Goal: Transaction & Acquisition: Purchase product/service

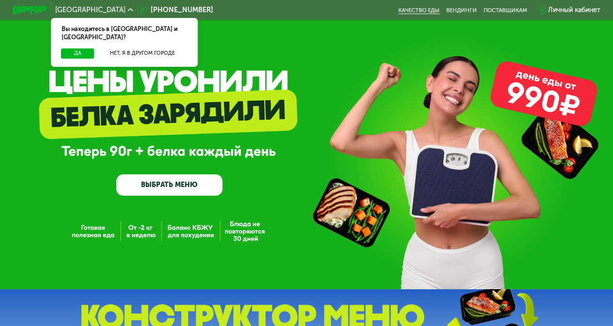
click at [426, 8] on link "Качество еды" at bounding box center [418, 10] width 41 height 7
click at [153, 184] on link "ВЫБРАТЬ МЕНЮ" at bounding box center [169, 184] width 106 height 21
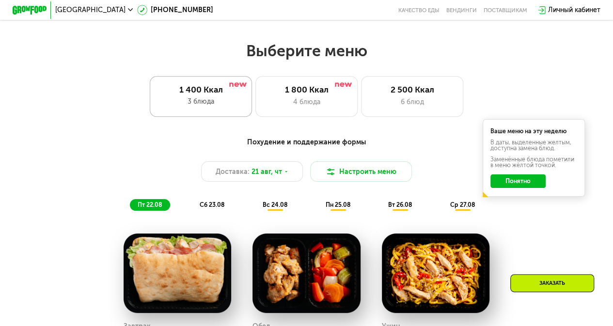
scroll to position [375, 0]
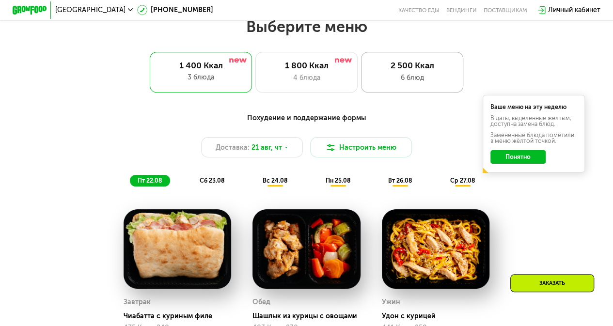
click at [409, 83] on div "6 блюд" at bounding box center [412, 78] width 84 height 10
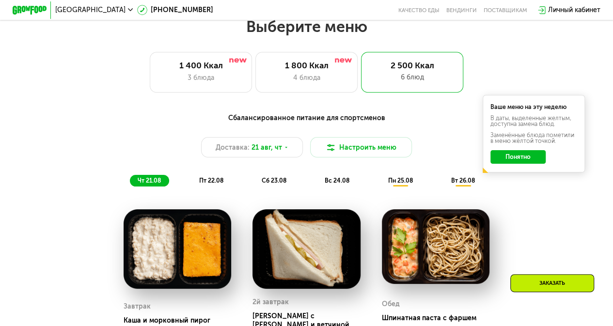
click at [532, 158] on button "Понятно" at bounding box center [517, 157] width 55 height 14
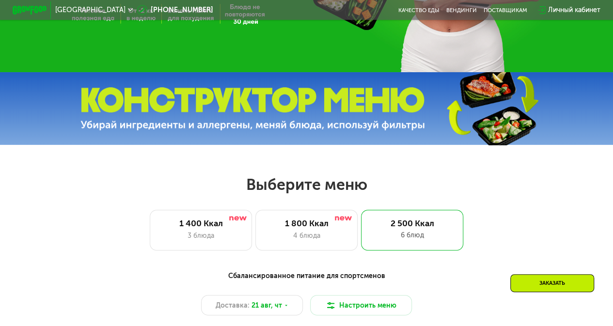
scroll to position [216, 0]
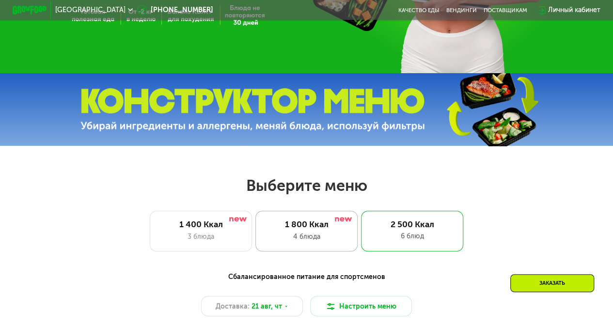
click at [361, 247] on div "1 800 Ккал 4 блюда" at bounding box center [412, 231] width 102 height 41
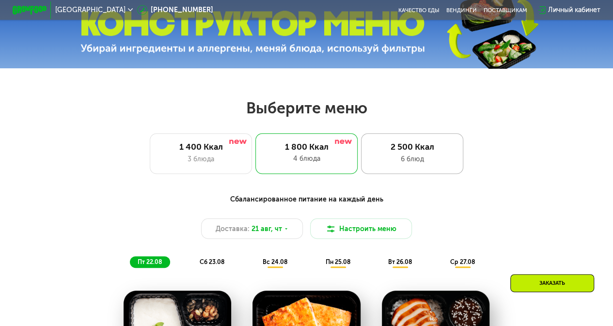
scroll to position [298, 0]
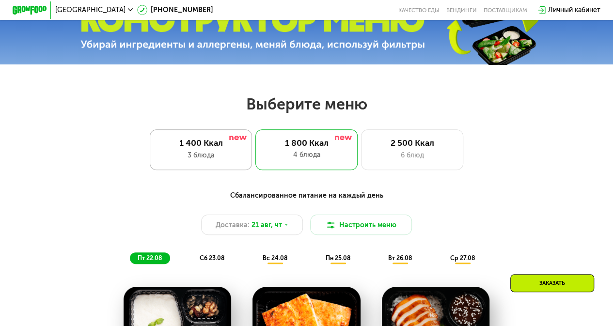
click at [207, 156] on div "3 блюда" at bounding box center [201, 155] width 84 height 10
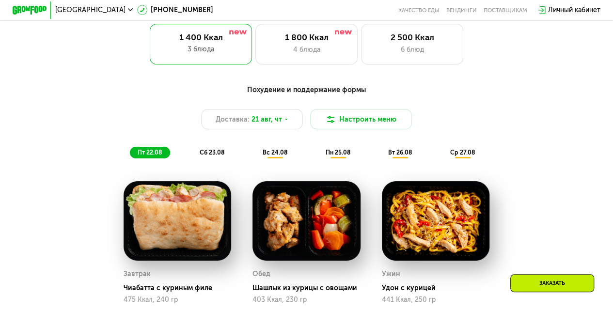
scroll to position [347, 0]
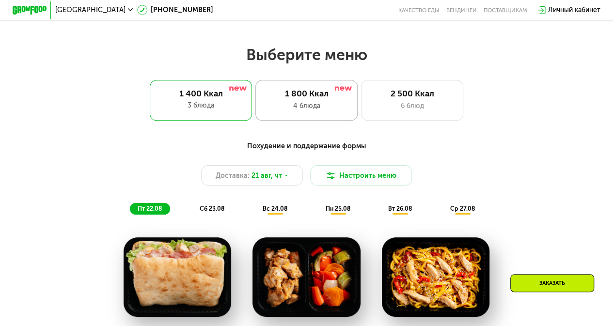
click at [297, 99] on div "1 800 Ккал" at bounding box center [307, 94] width 84 height 10
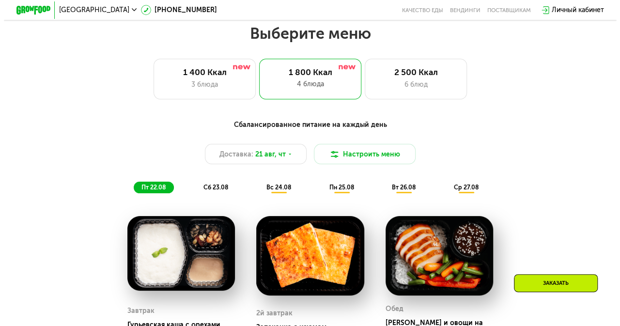
scroll to position [371, 0]
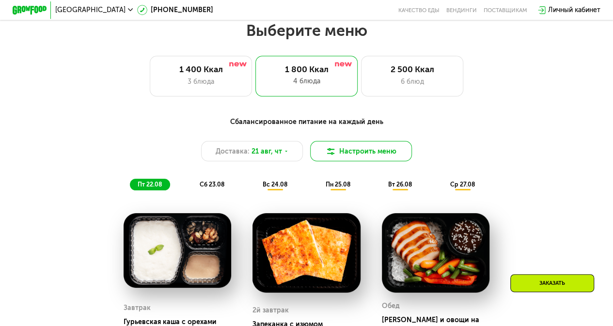
click at [342, 158] on button "Настроить меню" at bounding box center [361, 151] width 102 height 20
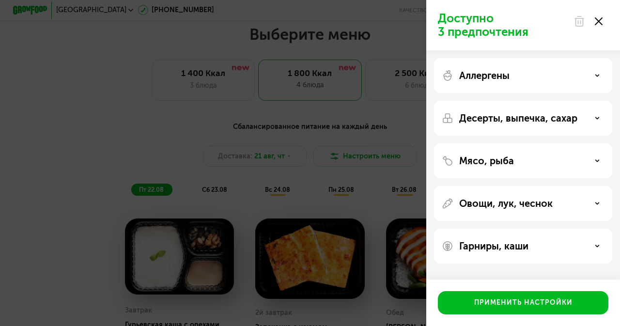
click at [560, 101] on div "Аллергены" at bounding box center [523, 118] width 178 height 35
click at [602, 186] on div "Мясо, рыба" at bounding box center [523, 203] width 178 height 35
click at [598, 156] on div "Мясо, рыба" at bounding box center [523, 161] width 163 height 12
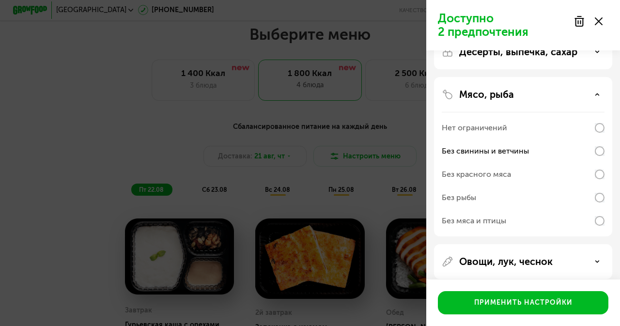
scroll to position [0, 0]
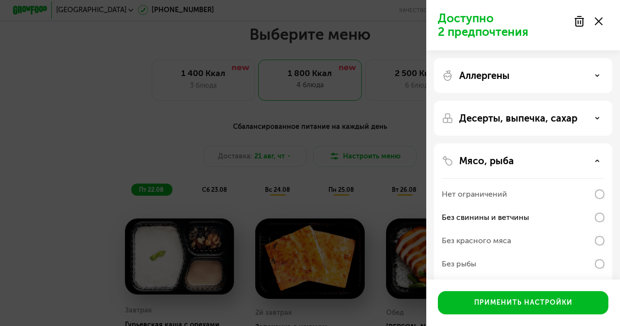
click at [582, 114] on div "Десерты, выпечка, сахар" at bounding box center [523, 118] width 163 height 12
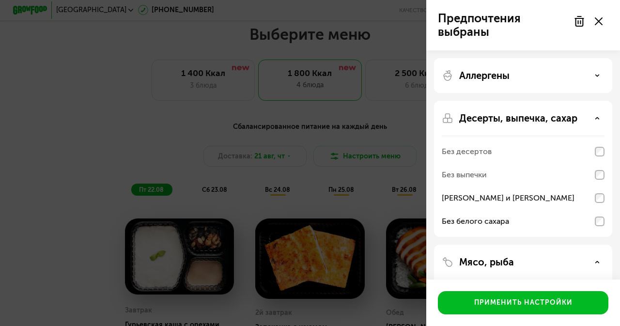
click at [596, 121] on icon at bounding box center [597, 118] width 5 height 5
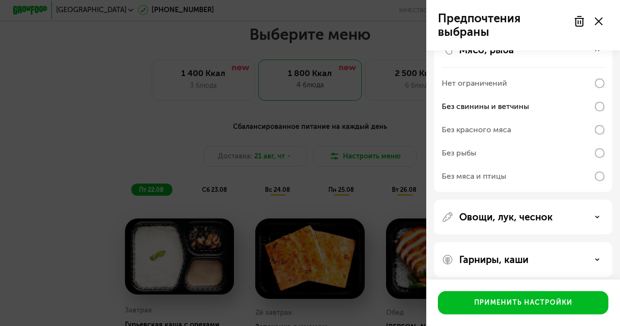
scroll to position [118, 0]
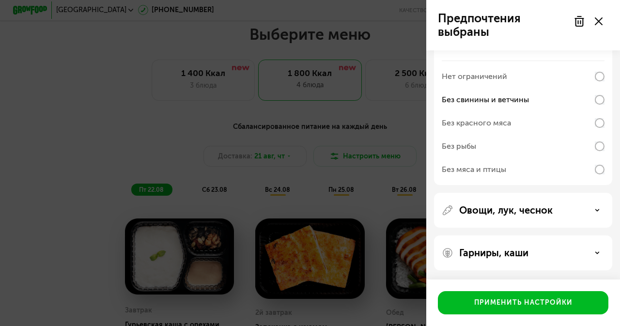
click at [590, 250] on div "Гарниры, каши" at bounding box center [523, 253] width 163 height 12
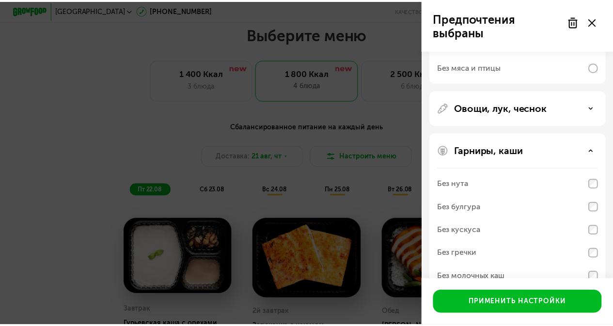
scroll to position [242, 0]
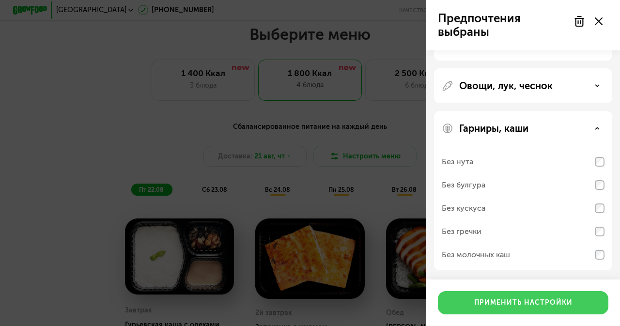
click at [553, 302] on div "Применить настройки" at bounding box center [523, 303] width 98 height 10
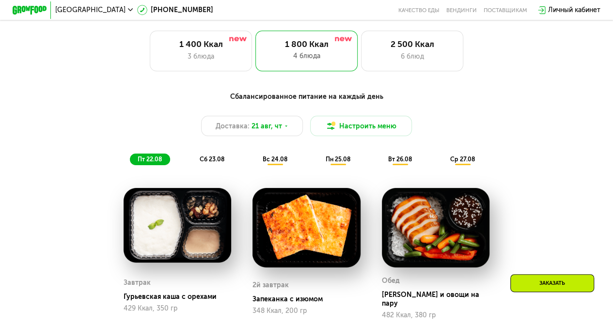
scroll to position [396, 0]
click at [287, 126] on div "Доставка: 21 авг, чт" at bounding box center [252, 126] width 102 height 20
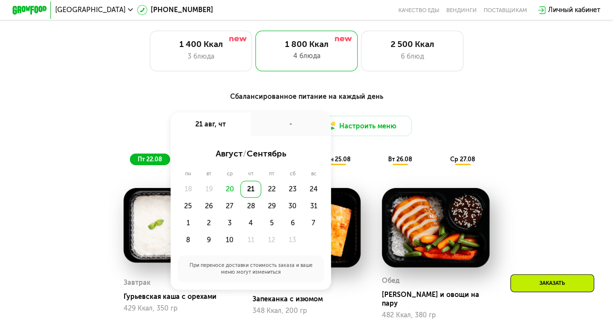
click at [287, 126] on div "-" at bounding box center [291, 124] width 80 height 24
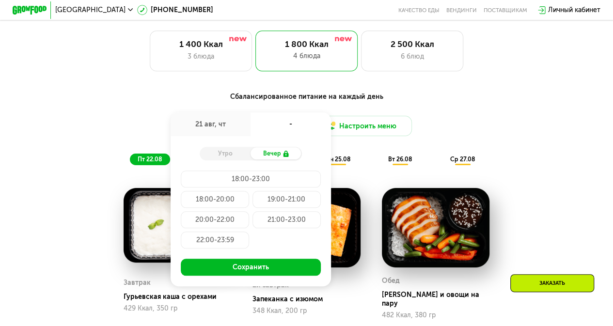
click at [267, 159] on div "Вечер" at bounding box center [276, 153] width 51 height 12
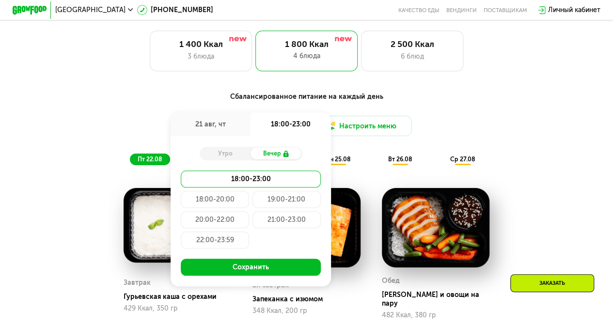
click at [276, 155] on div "Вечер" at bounding box center [276, 153] width 51 height 12
click at [253, 208] on div "18:00-20:00" at bounding box center [287, 199] width 68 height 17
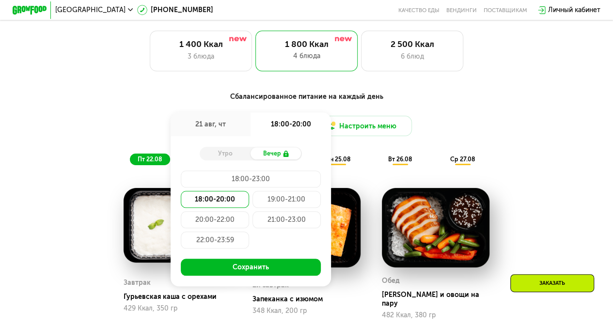
click at [231, 235] on div "18:00-23:00 18:00-20:00 19:00-21:00 20:00-22:00 21:00-23:00 22:00-23:59" at bounding box center [251, 212] width 140 height 82
click at [223, 247] on div "22:00-23:59" at bounding box center [215, 240] width 68 height 17
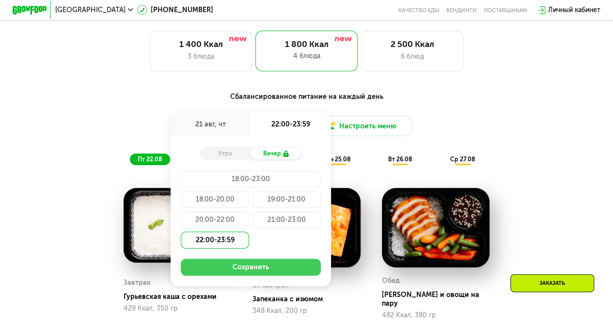
click at [254, 269] on button "Сохранить" at bounding box center [251, 267] width 140 height 17
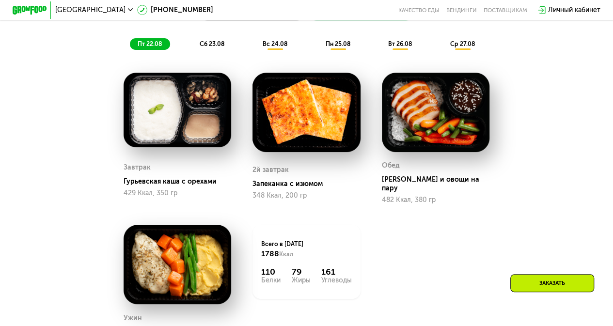
scroll to position [513, 0]
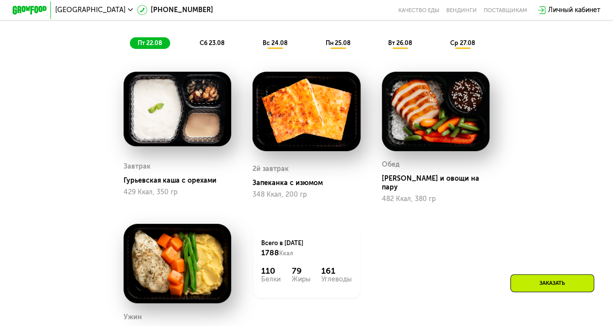
click at [273, 47] on span "вс 24.08" at bounding box center [275, 42] width 25 height 7
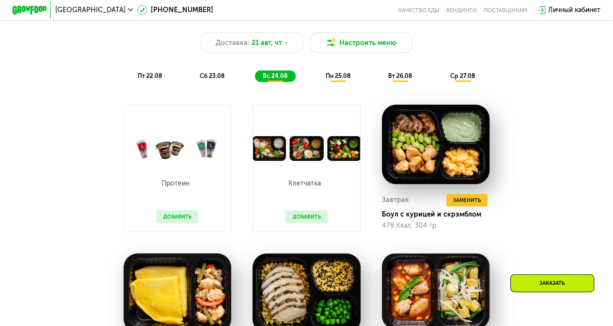
scroll to position [479, 0]
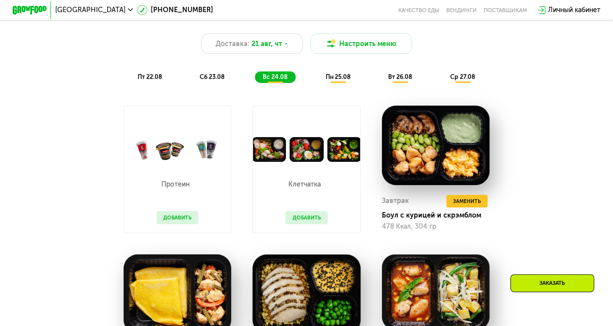
click at [205, 88] on div "Сбалансированное питание на каждый день Доставка: 21 авг, чт Настроить меню пт …" at bounding box center [306, 46] width 514 height 84
click at [192, 82] on div "пт 22.08" at bounding box center [212, 77] width 41 height 12
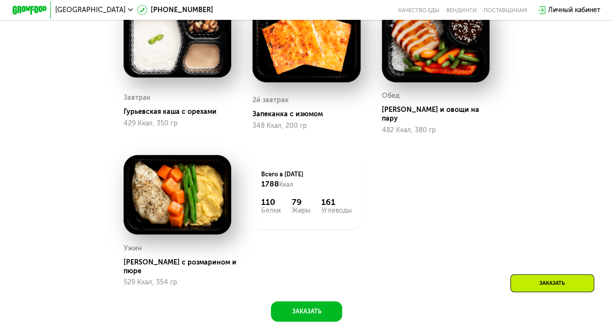
scroll to position [586, 0]
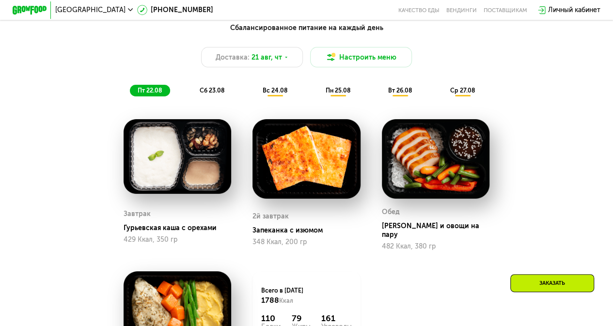
click at [218, 94] on span "сб 23.08" at bounding box center [212, 90] width 25 height 7
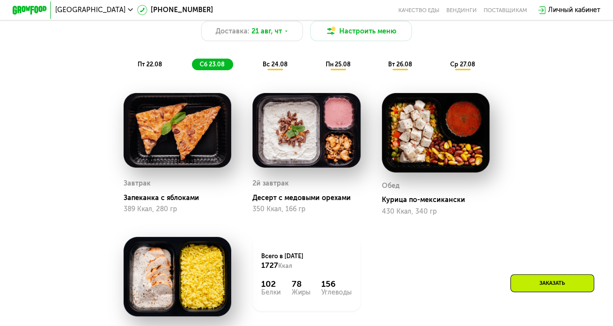
scroll to position [488, 0]
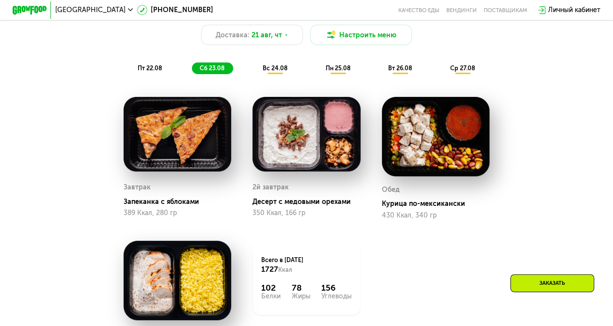
click at [138, 72] on span "пт 22.08" at bounding box center [150, 67] width 24 height 7
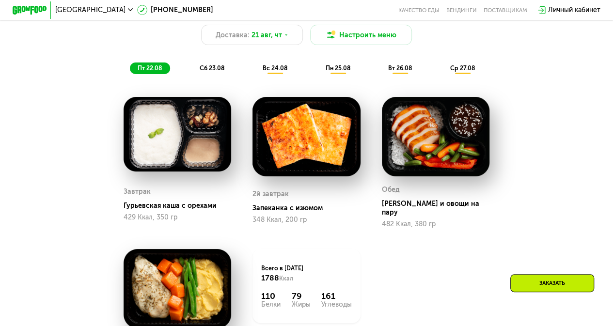
click at [194, 63] on div "Сбалансированное питание на каждый день Доставка: 21 авг, чт Настроить меню пт …" at bounding box center [306, 37] width 504 height 74
click at [276, 31] on div "Доставка: 21 авг, чт" at bounding box center [252, 35] width 102 height 20
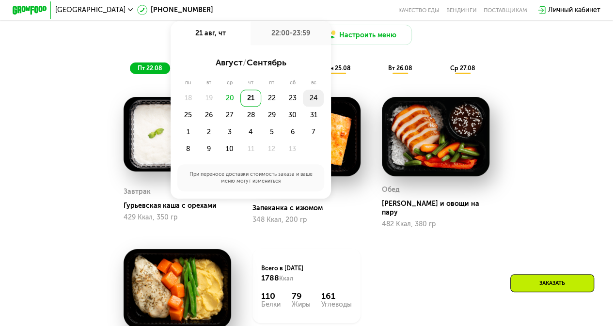
click at [198, 107] on div "24" at bounding box center [187, 115] width 21 height 17
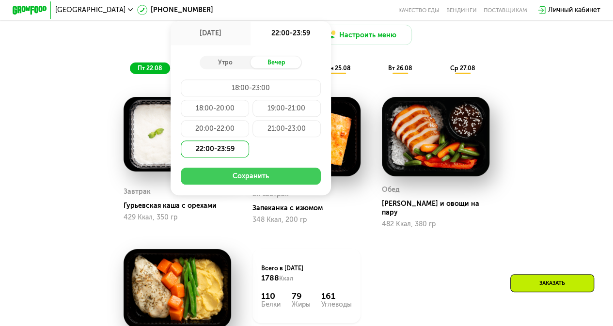
click at [219, 184] on button "Сохранить" at bounding box center [251, 176] width 140 height 17
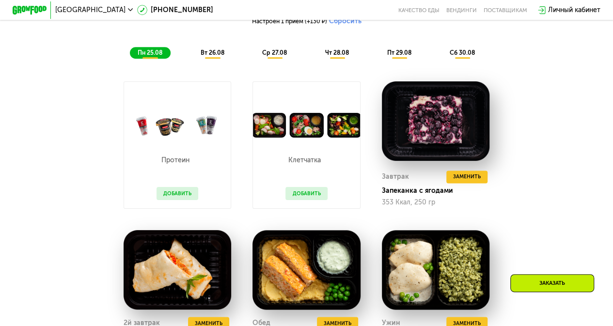
scroll to position [522, 0]
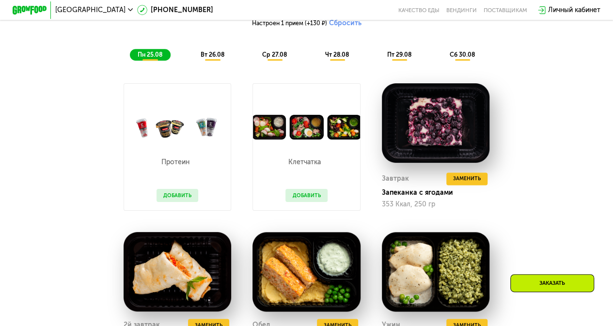
click at [297, 200] on button "Добавить" at bounding box center [306, 195] width 42 height 13
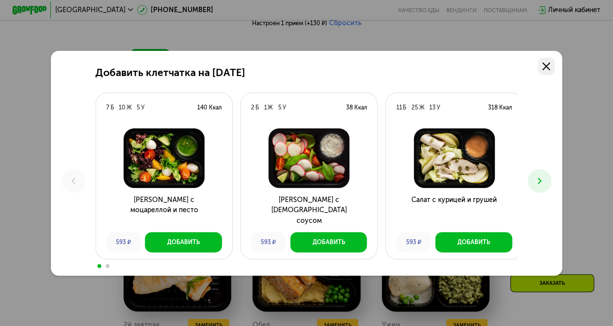
click at [546, 65] on icon at bounding box center [546, 67] width 8 height 8
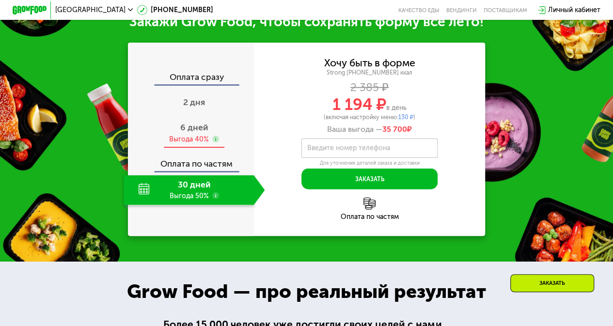
scroll to position [1043, 0]
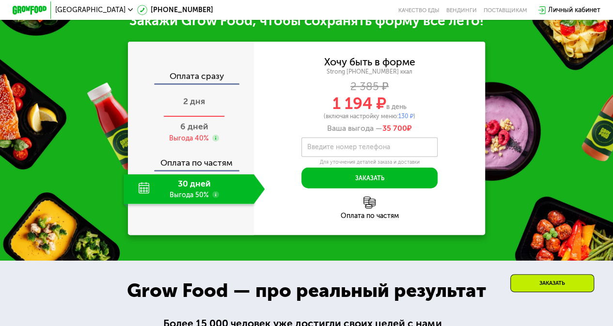
click at [194, 107] on span "2 дня" at bounding box center [194, 101] width 22 height 11
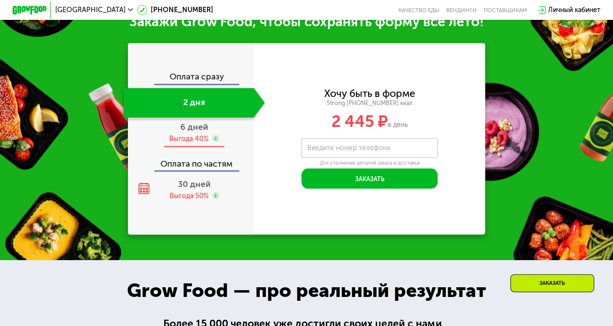
scroll to position [1022, 0]
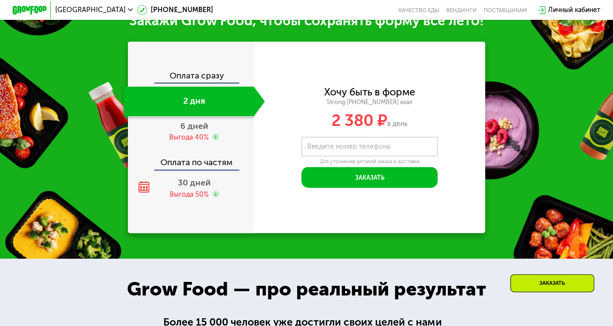
click at [201, 83] on div "Оплата сразу" at bounding box center [190, 77] width 125 height 11
click at [193, 131] on span "6 дней" at bounding box center [194, 126] width 28 height 11
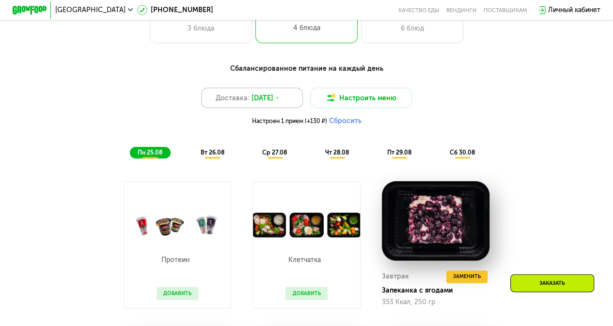
scroll to position [426, 0]
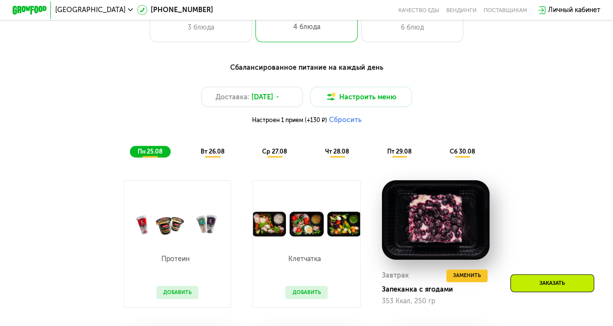
click at [215, 155] on span "вт 26.08" at bounding box center [212, 151] width 24 height 7
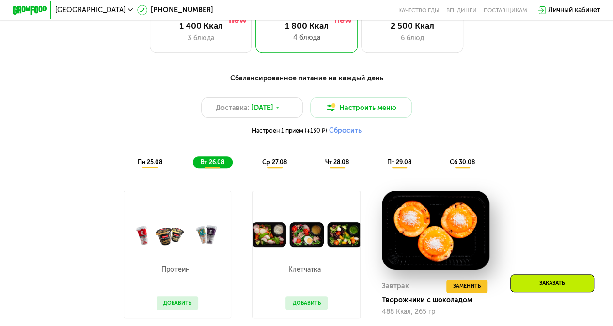
scroll to position [386, 0]
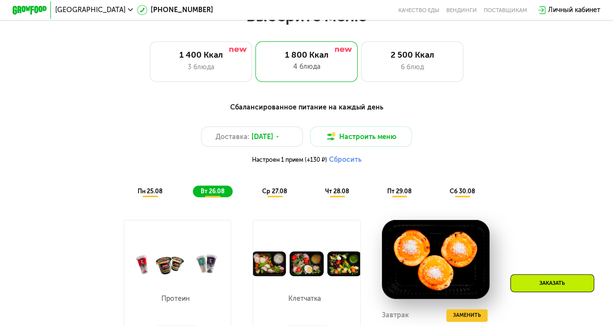
click at [317, 198] on div "ср 27.08" at bounding box center [337, 192] width 40 height 12
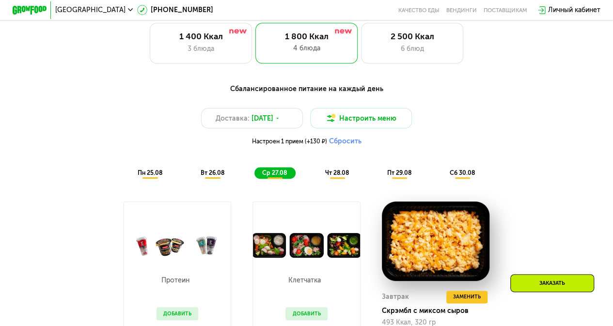
click at [337, 176] on span "чт 28.08" at bounding box center [337, 172] width 24 height 7
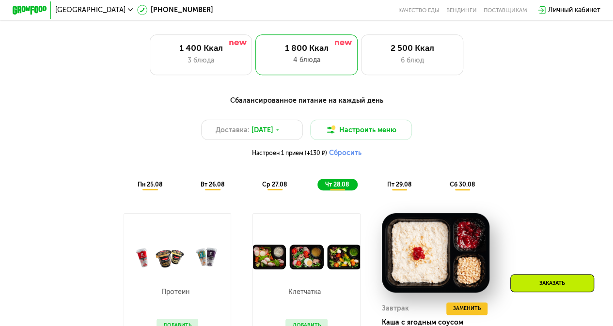
click at [442, 187] on div "пт 29.08" at bounding box center [462, 185] width 41 height 12
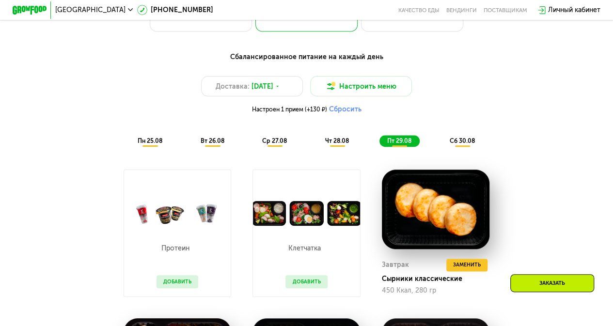
scroll to position [426, 0]
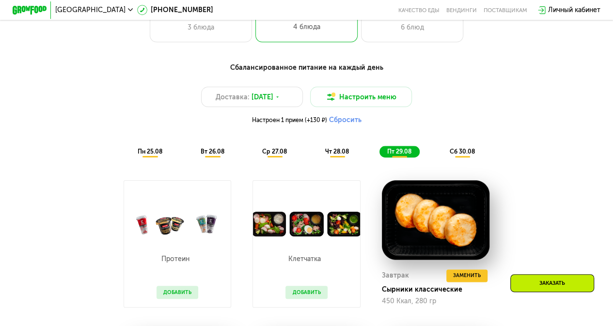
click at [463, 154] on span "сб 30.08" at bounding box center [461, 151] width 25 height 7
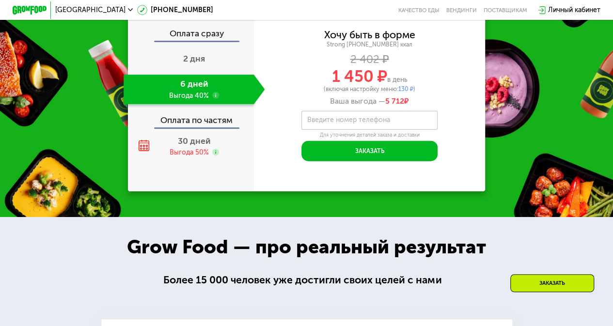
scroll to position [1099, 0]
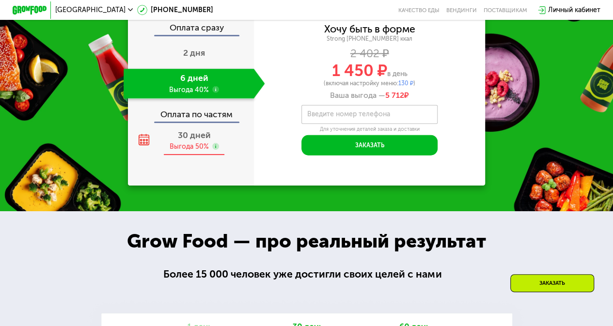
click at [180, 149] on div "Выгода 50%" at bounding box center [189, 146] width 39 height 9
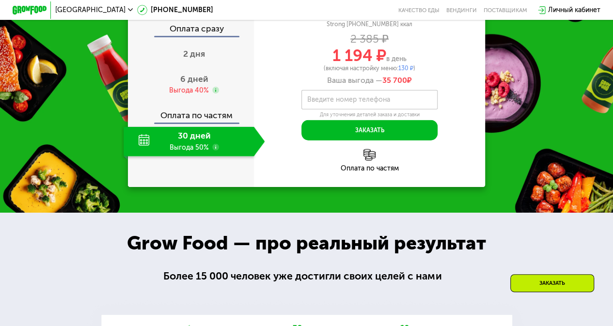
scroll to position [1100, 0]
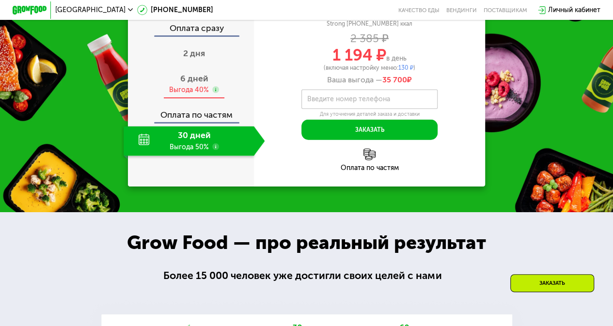
click at [193, 93] on div "Выгода 40%" at bounding box center [189, 89] width 40 height 9
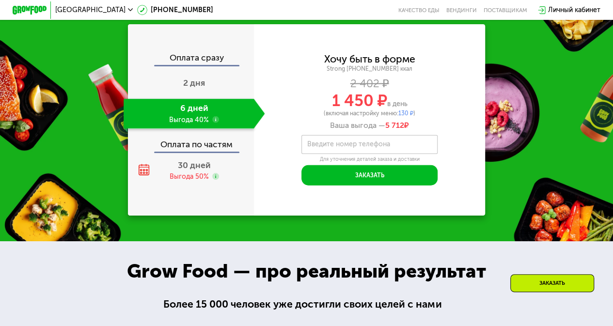
scroll to position [1062, 0]
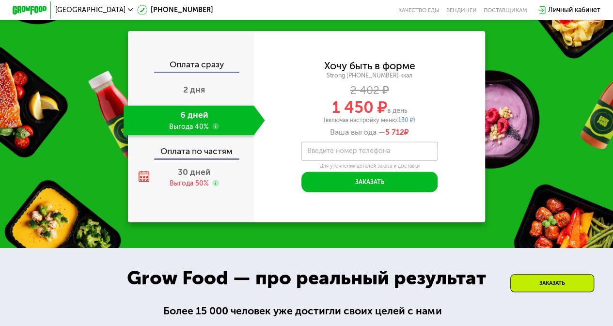
click at [324, 152] on label "Введите номер телефона" at bounding box center [348, 151] width 83 height 5
click at [324, 152] on input "Введите номер телефона" at bounding box center [369, 151] width 136 height 19
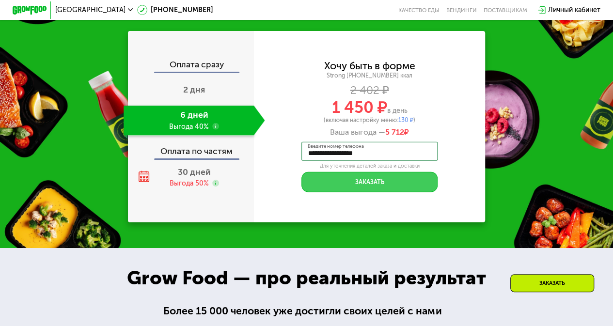
type input "**********"
click at [327, 184] on button "Заказать" at bounding box center [369, 182] width 136 height 20
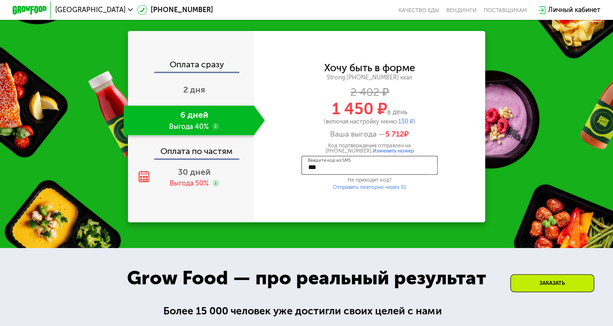
type input "****"
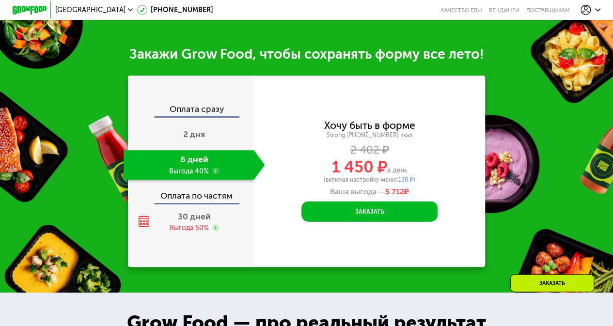
scroll to position [1017, 0]
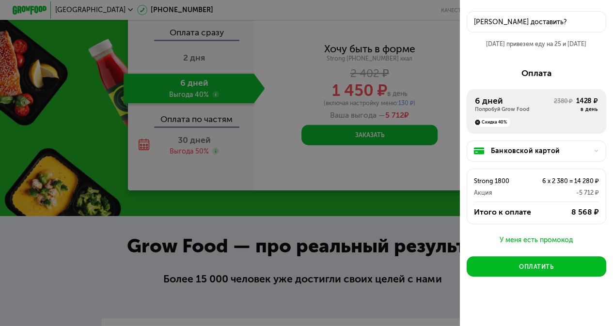
scroll to position [36, 0]
click at [545, 239] on div "У меня есть промокод" at bounding box center [537, 241] width 140 height 12
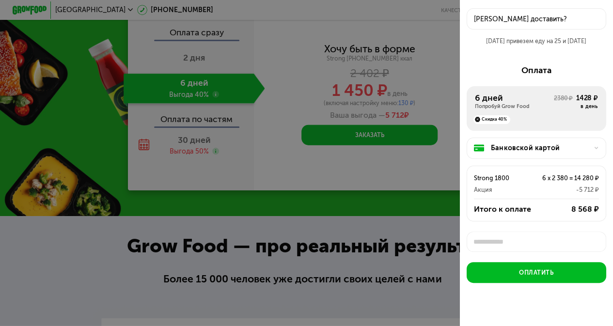
scroll to position [3, 0]
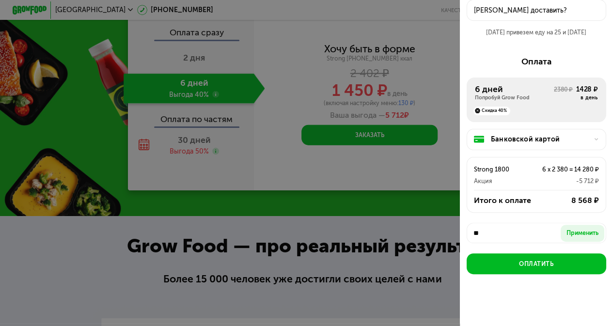
type input "*"
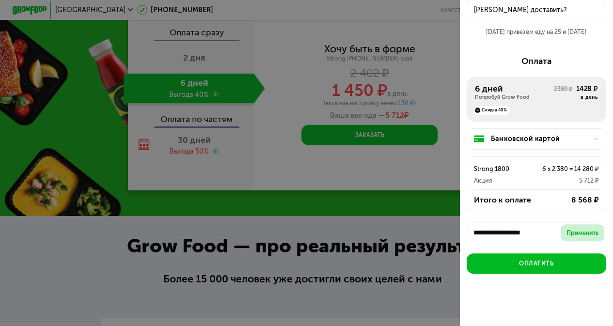
type input "**********"
click at [577, 229] on div "Применить" at bounding box center [583, 233] width 32 height 9
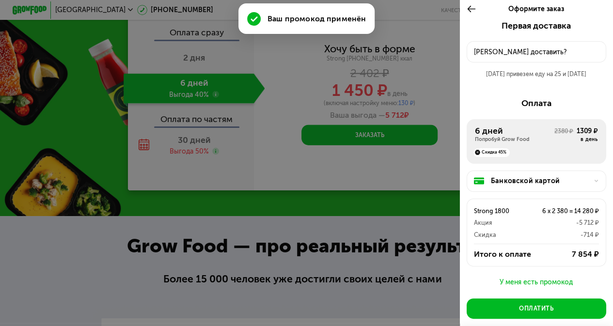
scroll to position [48, 0]
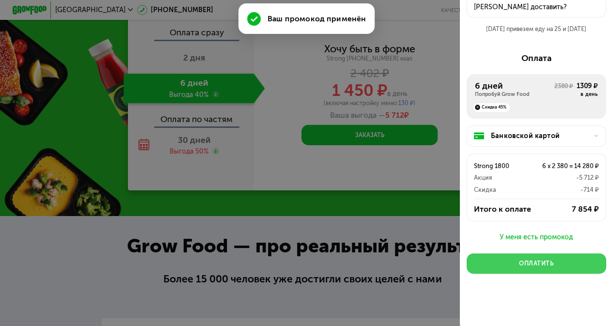
click at [538, 261] on div "Оплатить" at bounding box center [536, 263] width 34 height 9
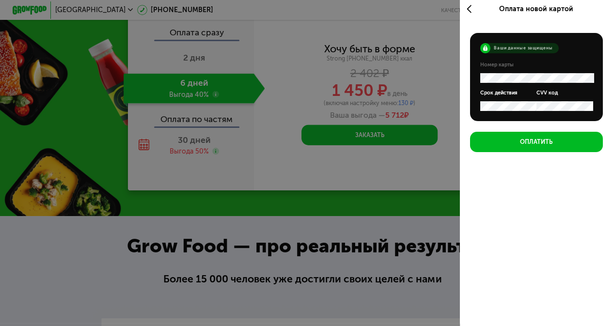
scroll to position [3, 0]
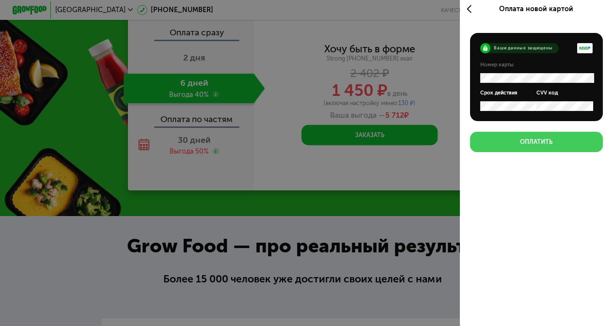
click at [483, 145] on button "Оплатить" at bounding box center [536, 142] width 133 height 20
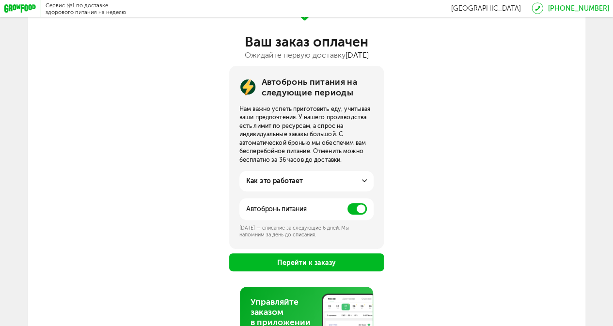
scroll to position [52, 0]
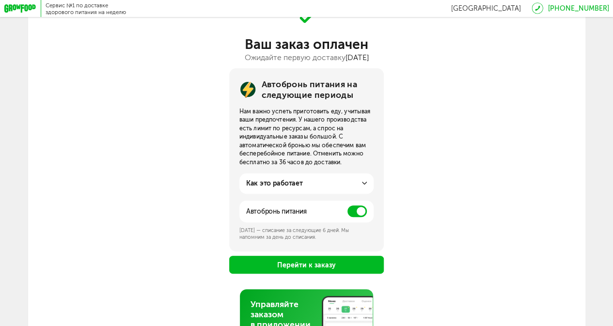
click at [359, 216] on span at bounding box center [356, 211] width 19 height 12
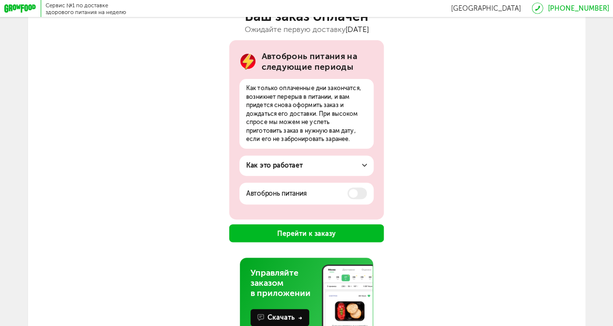
scroll to position [81, 0]
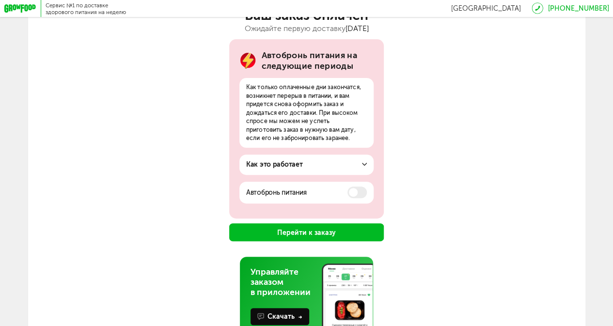
click at [363, 167] on icon at bounding box center [364, 164] width 5 height 5
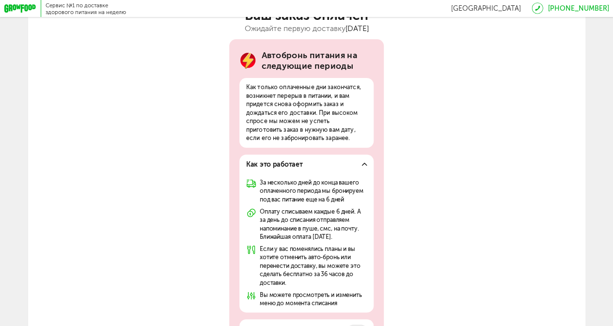
click at [363, 165] on icon at bounding box center [364, 164] width 5 height 5
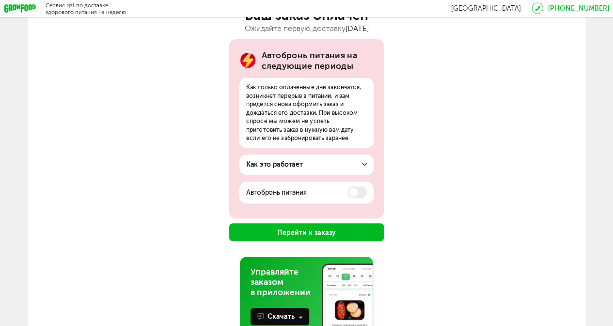
click at [299, 236] on button "Перейти к заказу" at bounding box center [306, 232] width 155 height 18
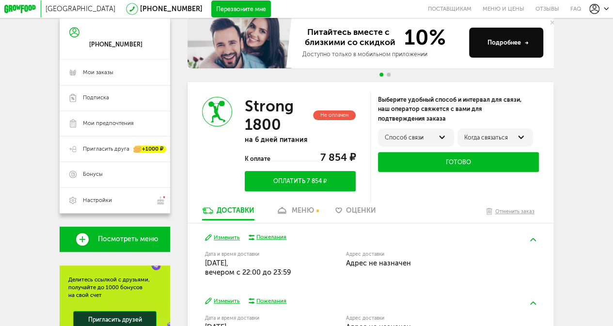
scroll to position [84, 0]
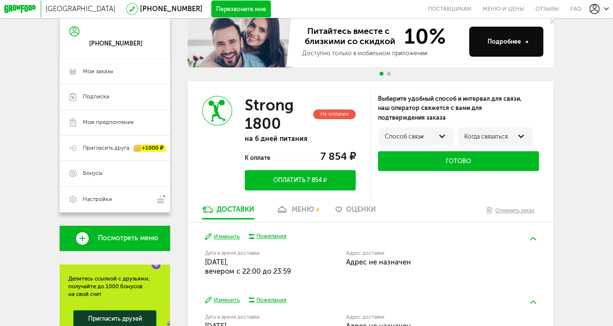
click at [290, 182] on button "Оплатить 7 854 ₽" at bounding box center [300, 180] width 111 height 20
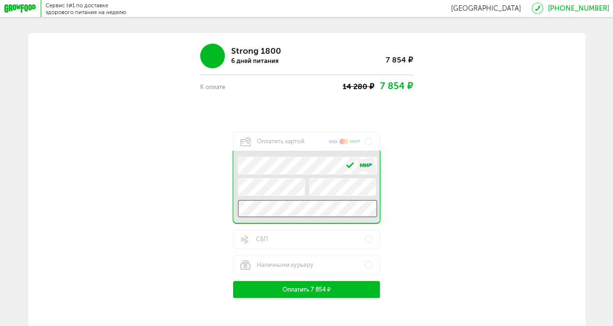
scroll to position [61, 0]
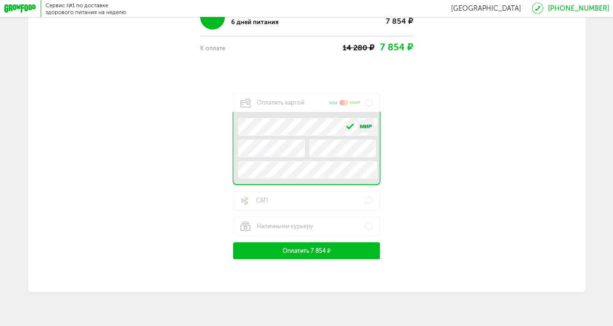
click at [248, 248] on button "Оплатить 7 854 ₽" at bounding box center [306, 250] width 146 height 17
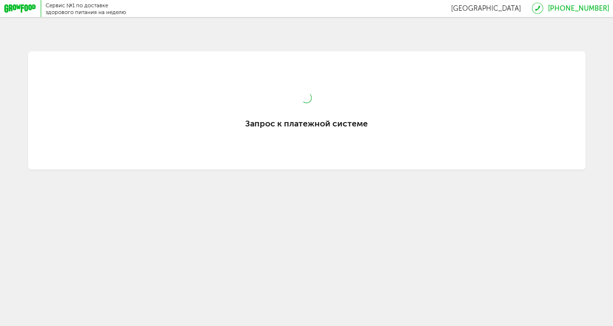
scroll to position [0, 0]
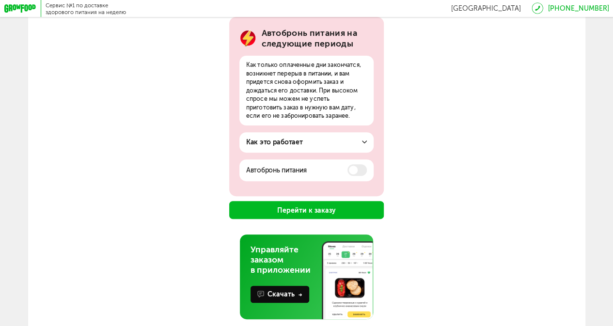
scroll to position [123, 0]
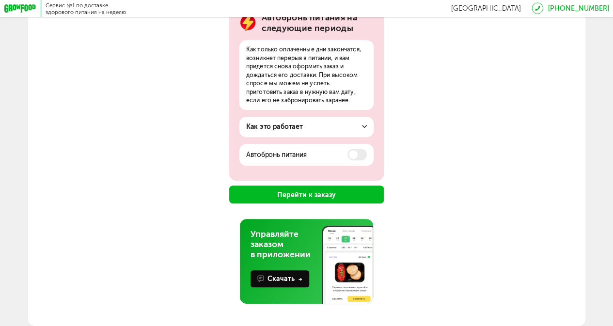
click at [270, 195] on button "Перейти к заказу" at bounding box center [306, 195] width 155 height 18
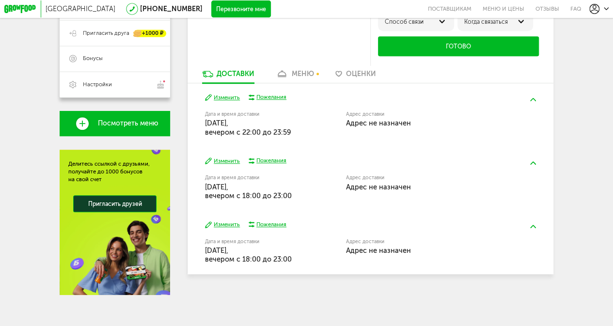
scroll to position [208, 0]
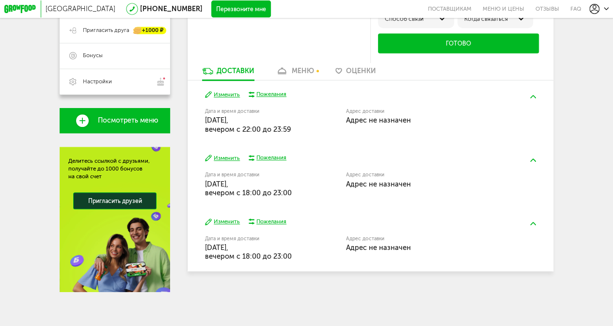
click at [418, 118] on div "Адрес доставки [PERSON_NAME] не назначен" at bounding box center [425, 117] width 159 height 16
click at [395, 117] on span "Адрес не назначен" at bounding box center [378, 120] width 65 height 9
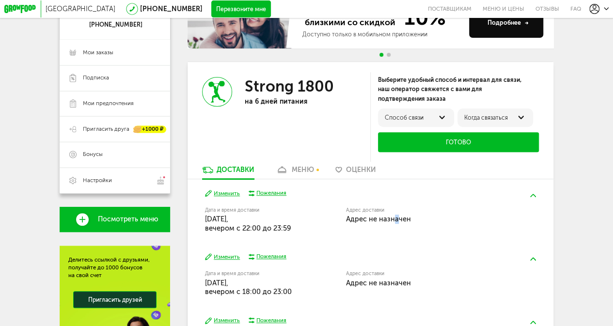
scroll to position [104, 0]
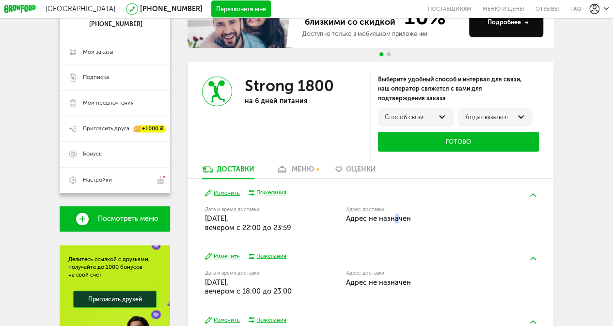
click at [229, 196] on button "Изменить" at bounding box center [222, 193] width 35 height 8
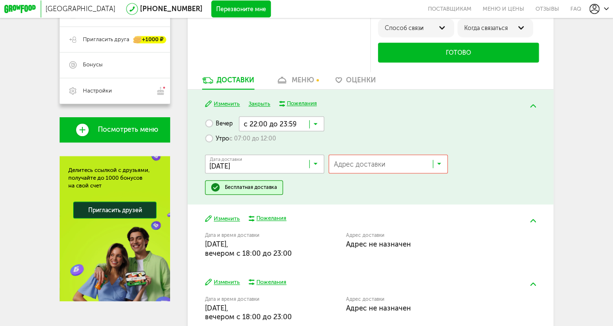
scroll to position [199, 0]
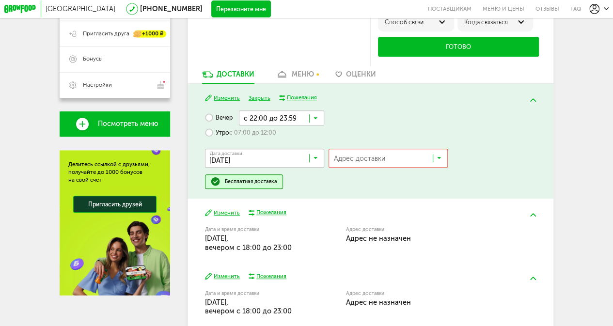
click at [369, 167] on input "Search for option" at bounding box center [390, 161] width 118 height 15
click at [367, 178] on span "Добавить новый адрес" at bounding box center [376, 177] width 63 height 18
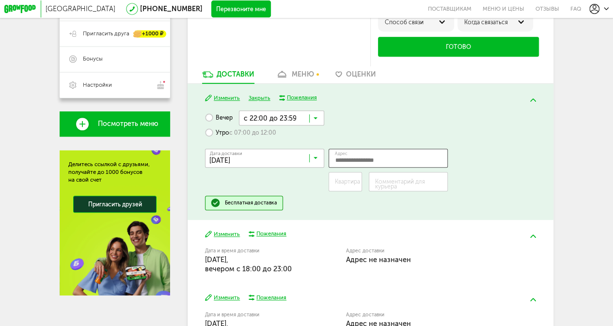
click at [365, 166] on input "Адрес" at bounding box center [388, 158] width 119 height 19
type input "****"
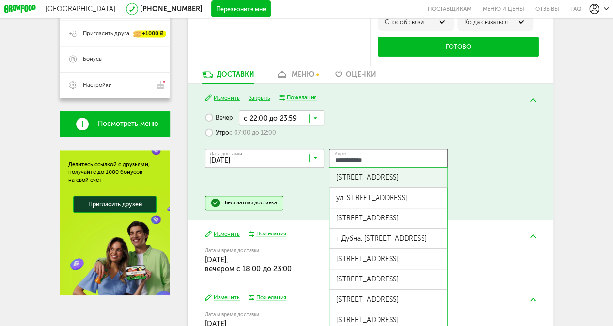
click at [363, 182] on div "ул Тверская, д 17" at bounding box center [388, 178] width 104 height 8
type input "**********"
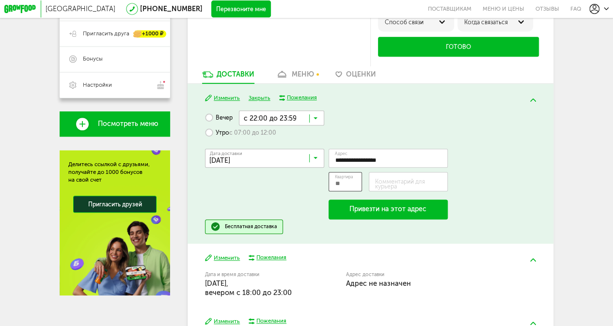
click at [349, 185] on input "Квартира" at bounding box center [346, 181] width 34 height 19
type input "***"
click at [380, 187] on label "Комментарий для курьера" at bounding box center [411, 183] width 73 height 9
click at [380, 187] on input "Комментарий для курьера" at bounding box center [408, 181] width 79 height 19
type input "**********"
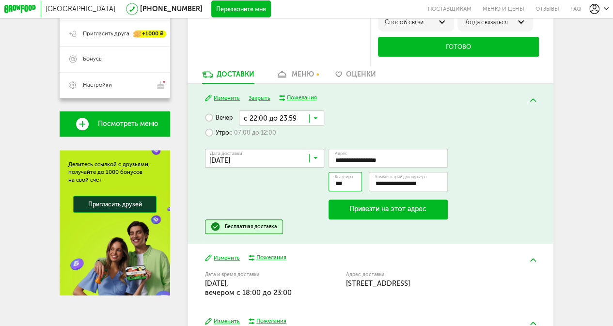
click at [373, 215] on button "Привезти на этот адрес" at bounding box center [388, 209] width 119 height 19
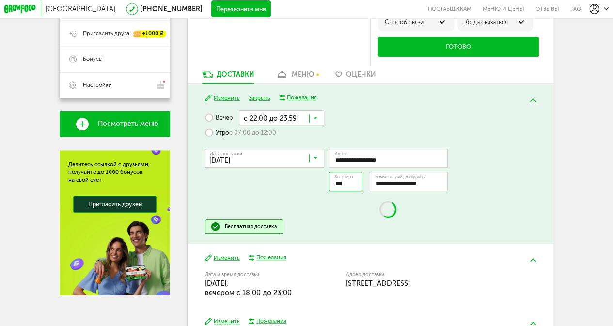
click at [373, 215] on div "**********" at bounding box center [388, 184] width 119 height 71
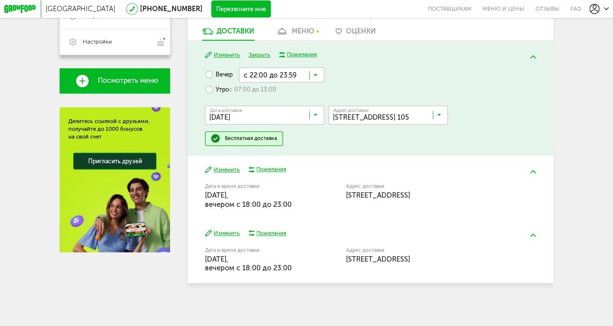
scroll to position [248, 0]
click at [225, 166] on button "Изменить" at bounding box center [222, 170] width 35 height 8
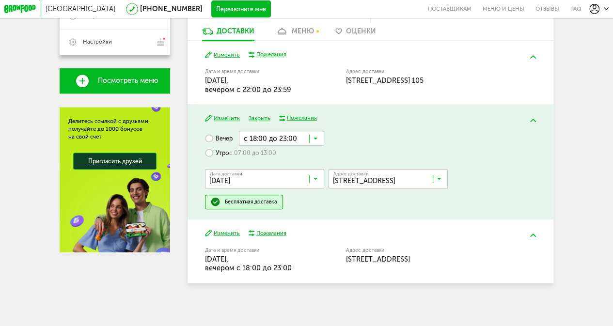
click at [317, 139] on icon at bounding box center [316, 140] width 4 height 9
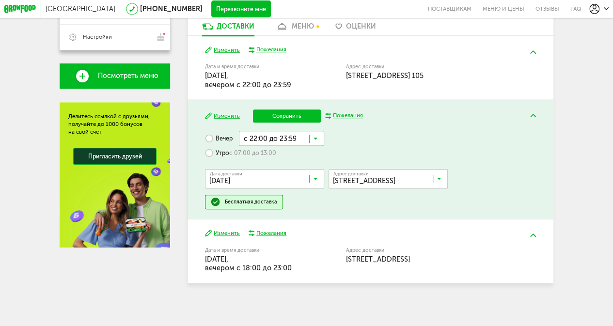
scroll to position [0, 0]
click at [270, 236] on span "с 22:00 до 23:59" at bounding box center [281, 240] width 84 height 18
click at [344, 118] on div "Пожелания" at bounding box center [348, 116] width 30 height 8
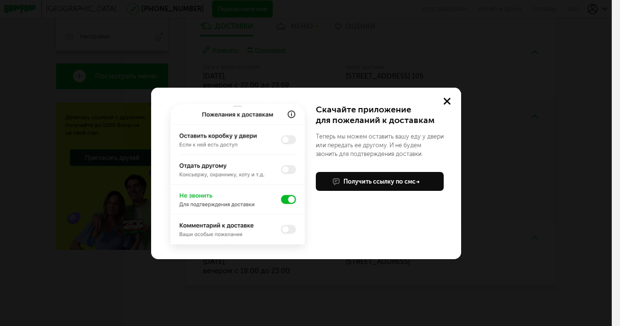
click at [449, 99] on use at bounding box center [447, 101] width 7 height 7
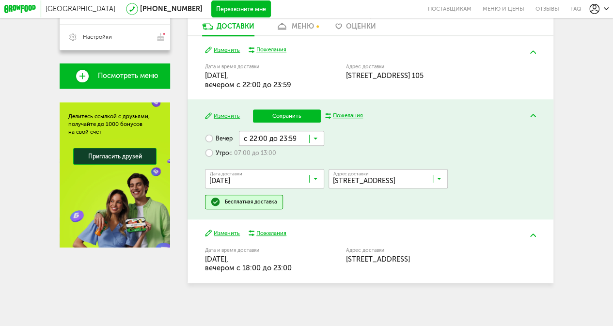
click at [210, 159] on label "Утро с 07:00 до 13:00" at bounding box center [240, 153] width 71 height 15
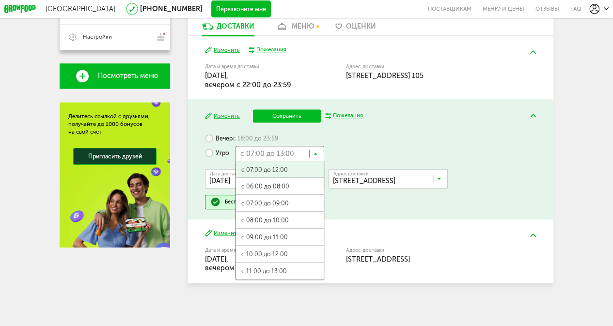
click at [318, 152] on input "Search for option" at bounding box center [280, 153] width 89 height 15
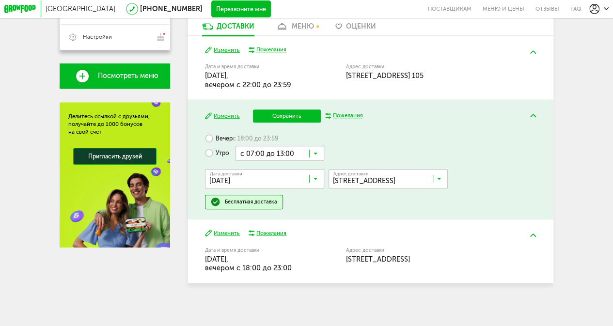
click at [219, 112] on button "Изменить" at bounding box center [222, 116] width 35 height 8
click at [222, 115] on button "Изменить" at bounding box center [222, 116] width 35 height 8
click at [211, 135] on label "Вечер с 18:00 до 23:59" at bounding box center [241, 138] width 73 height 15
click at [318, 132] on input "Search for option" at bounding box center [281, 138] width 85 height 15
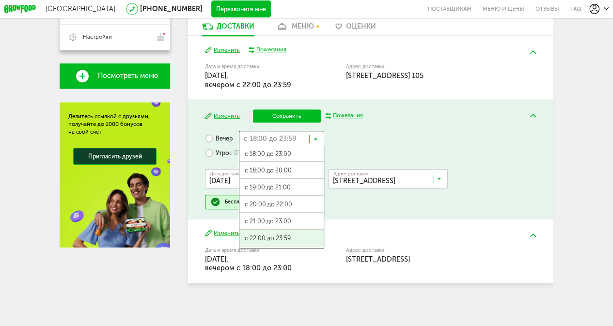
scroll to position [0, 0]
click at [291, 233] on span "с 22:00 до 23:59" at bounding box center [281, 239] width 84 height 18
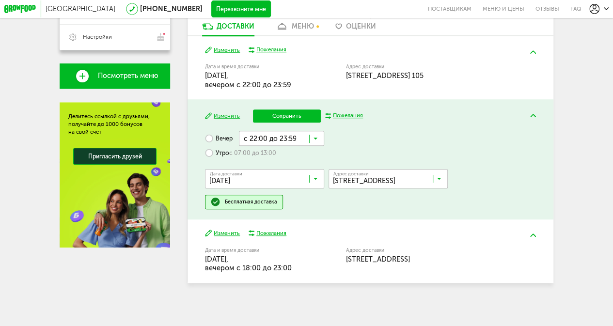
click at [286, 111] on button "Сохранить" at bounding box center [287, 116] width 68 height 13
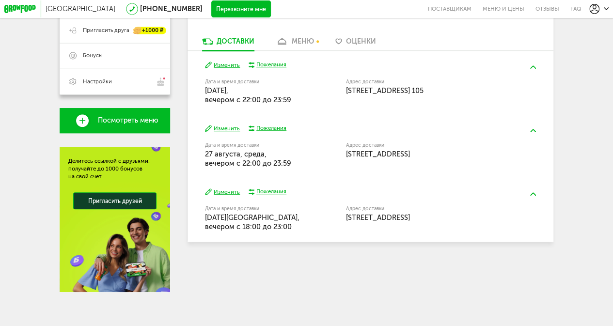
scroll to position [208, 0]
click at [225, 190] on button "Изменить" at bounding box center [222, 192] width 35 height 8
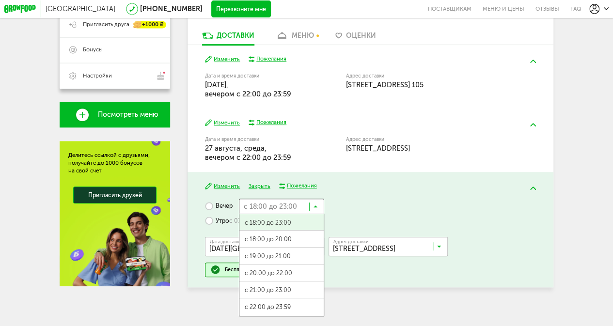
click at [312, 213] on input "Search for option" at bounding box center [281, 206] width 85 height 15
click at [213, 221] on label "Утро с 07:00 до 13:00" at bounding box center [240, 221] width 71 height 15
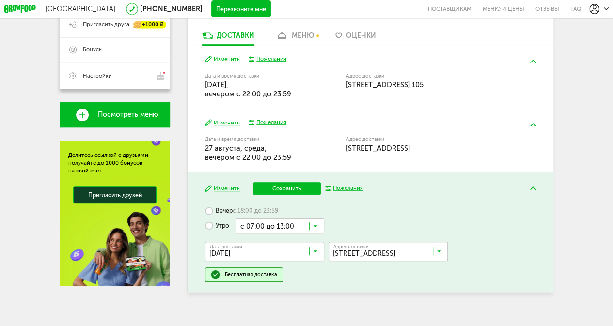
click at [313, 233] on input "Search for option" at bounding box center [280, 226] width 89 height 15
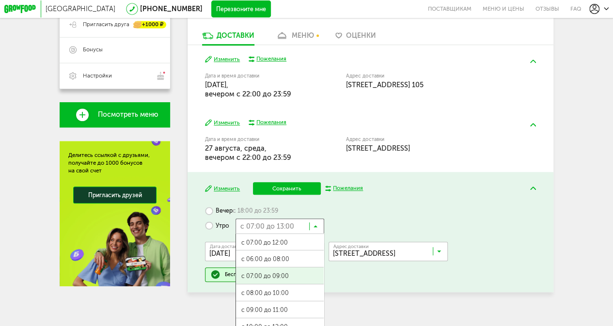
click at [277, 279] on span "с 07:00 до 09:00" at bounding box center [280, 277] width 88 height 18
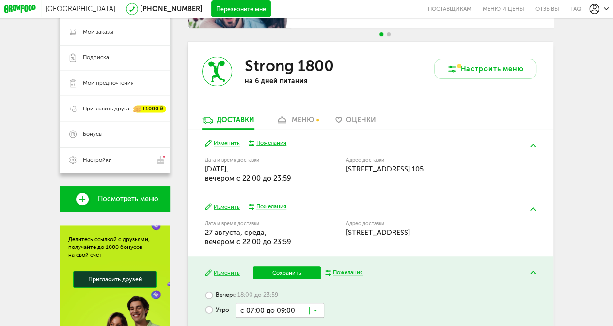
scroll to position [126, 0]
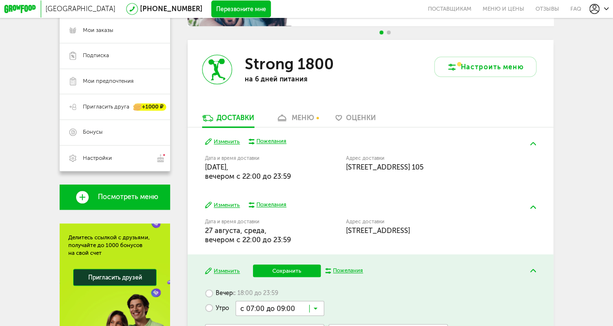
click at [323, 40] on div "Питайтесь вместе с близкими со скидкой 10% Доступно только в мобильном приложен…" at bounding box center [373, 7] width 370 height 65
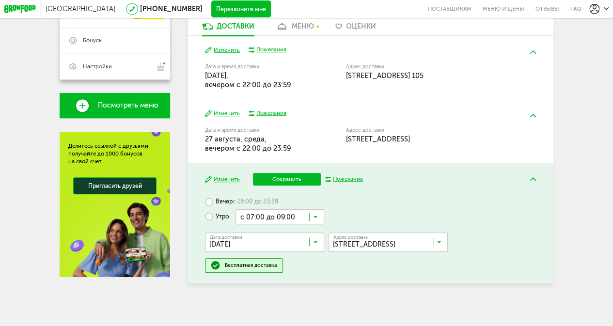
scroll to position [221, 0]
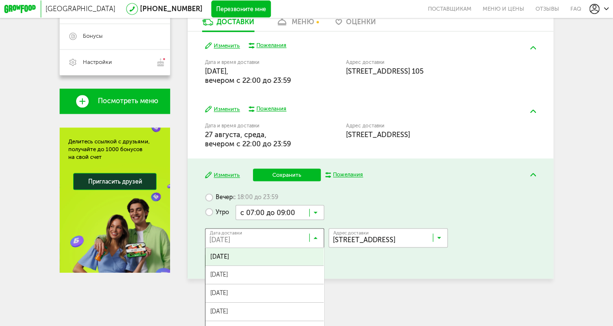
click at [260, 247] on input "Search for option" at bounding box center [266, 240] width 119 height 15
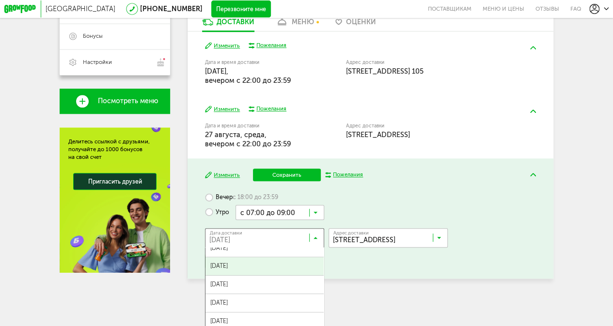
scroll to position [0, 0]
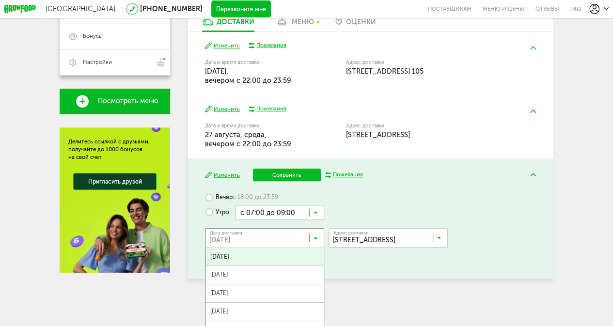
click at [314, 241] on icon at bounding box center [316, 240] width 4 height 9
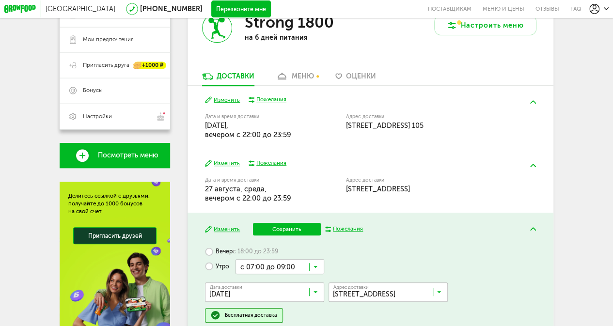
scroll to position [222, 0]
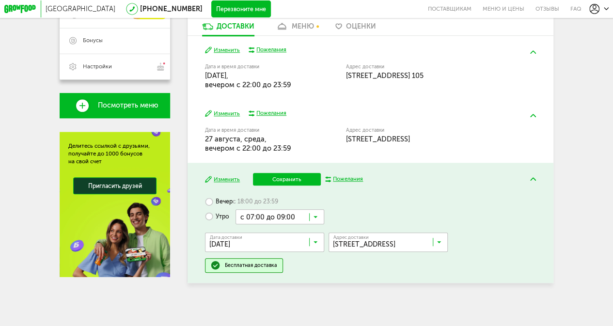
click at [313, 243] on input "Search for option" at bounding box center [266, 244] width 119 height 15
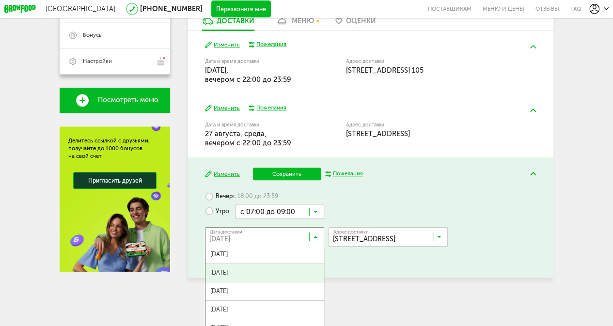
scroll to position [18, 0]
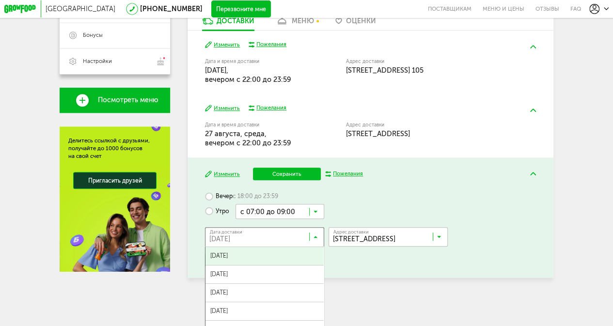
click at [286, 263] on span "31 августа, воскресенье" at bounding box center [264, 256] width 118 height 18
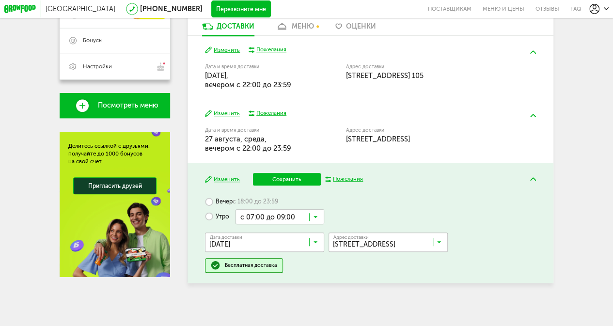
click at [316, 211] on input "Search for option" at bounding box center [280, 216] width 89 height 15
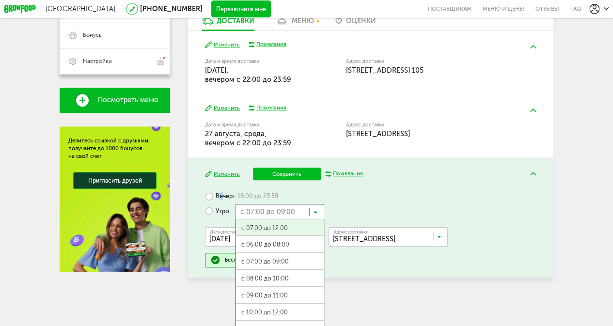
click at [220, 200] on label "Вечер с 18:00 до 23:59" at bounding box center [241, 196] width 73 height 15
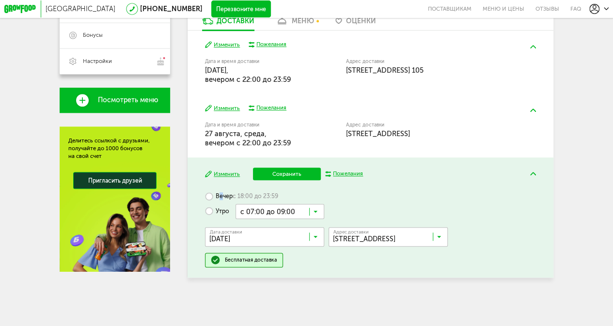
click at [222, 201] on label "Вечер с 18:00 до 23:59" at bounding box center [241, 196] width 73 height 15
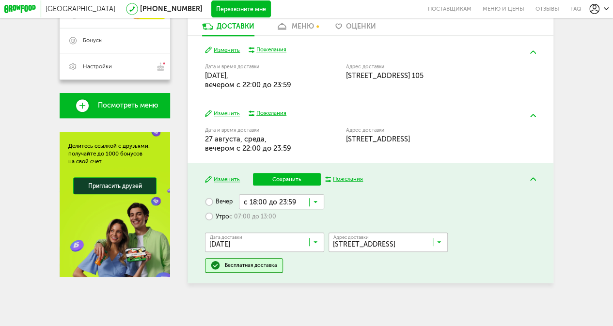
click at [318, 202] on input "Search for option" at bounding box center [281, 201] width 85 height 15
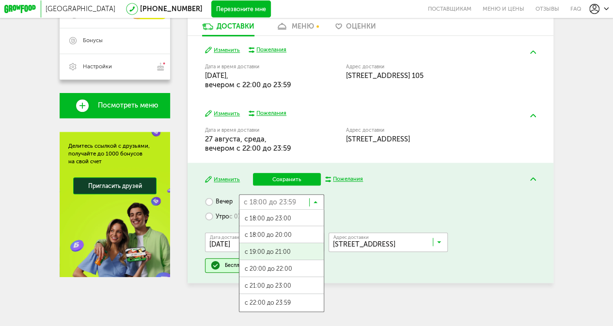
scroll to position [1, 0]
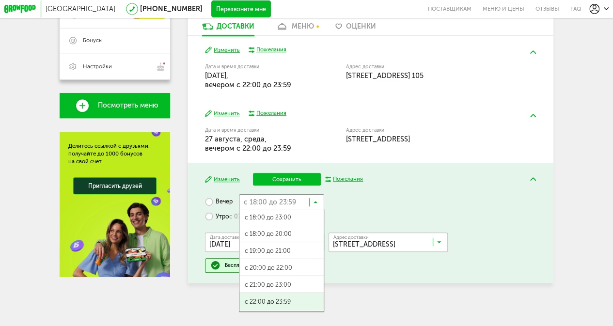
click at [288, 298] on span "с 22:00 до 23:59" at bounding box center [281, 302] width 84 height 18
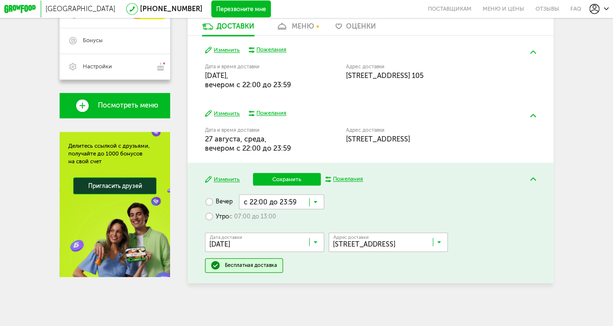
click at [283, 174] on button "Сохранить" at bounding box center [287, 179] width 68 height 13
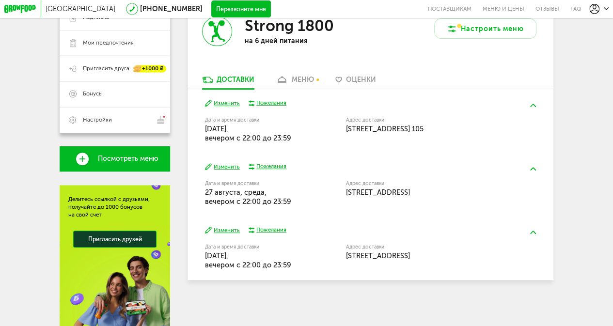
scroll to position [163, 0]
click at [410, 197] on span "Москва, ул Тверская, 17" at bounding box center [378, 193] width 64 height 9
click at [533, 166] on button at bounding box center [532, 169] width 23 height 20
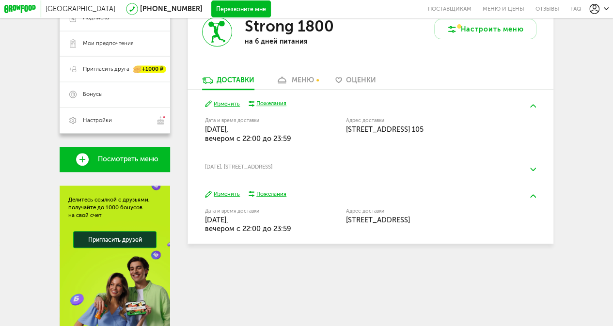
click at [534, 171] on img at bounding box center [533, 169] width 6 height 3
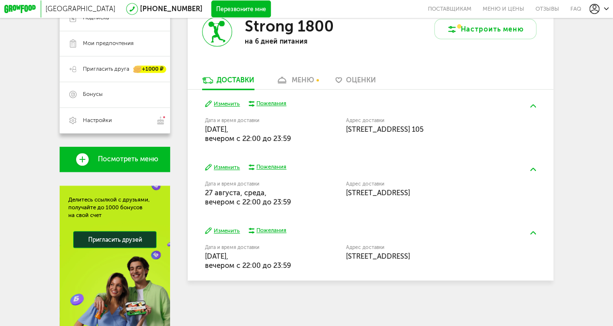
click at [276, 108] on div "Пожелания" at bounding box center [271, 104] width 30 height 8
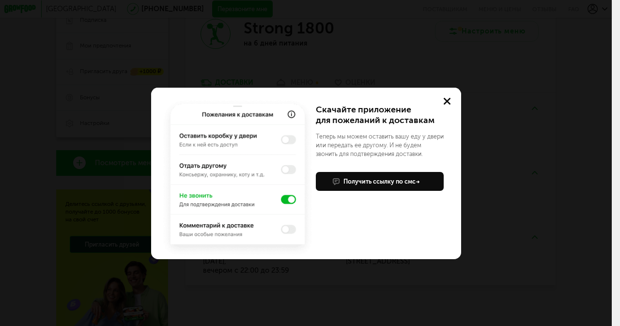
click at [379, 177] on div "Получить ссылку по смс" at bounding box center [382, 181] width 77 height 9
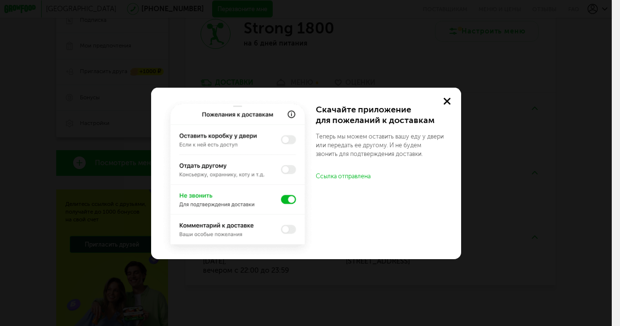
click at [448, 105] on button at bounding box center [448, 102] width 28 height 28
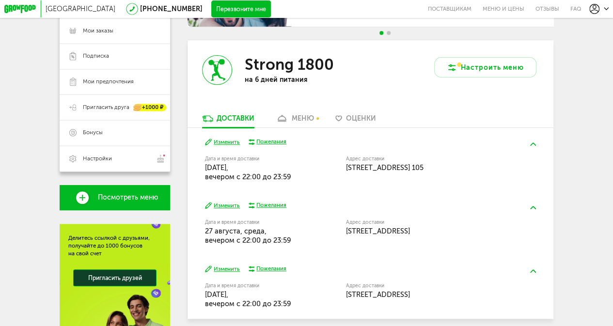
scroll to position [131, 0]
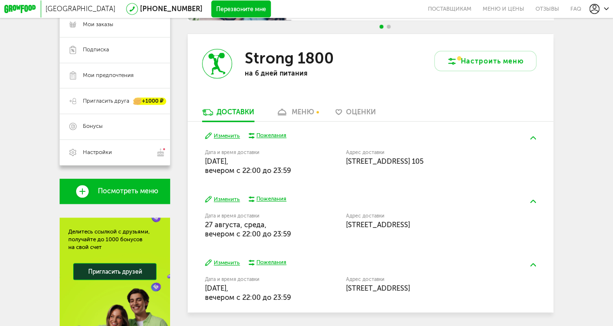
click at [306, 116] on div "меню" at bounding box center [303, 112] width 22 height 8
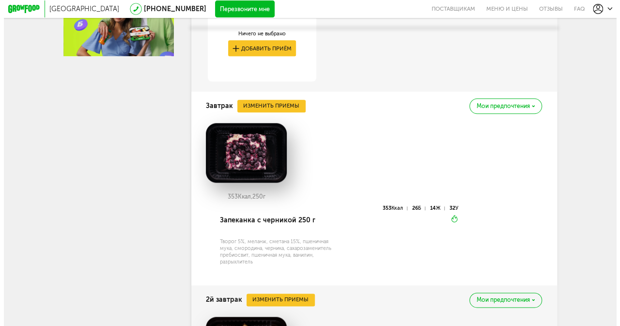
scroll to position [435, 0]
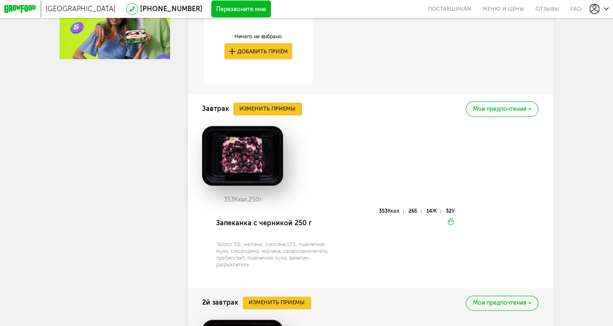
click at [278, 112] on button "Изменить приемы" at bounding box center [268, 109] width 68 height 13
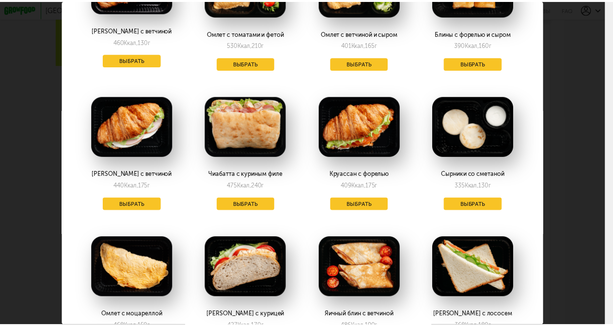
scroll to position [398, 0]
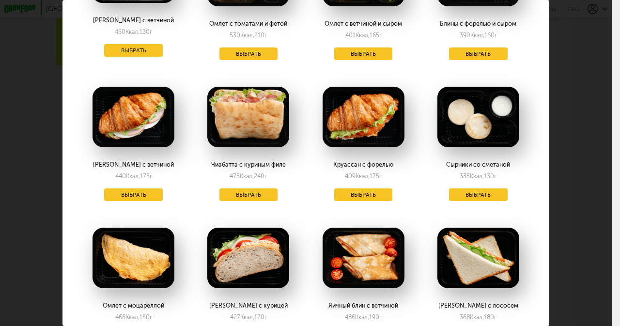
click at [591, 147] on div "Выберите завтраки на понедельник 25.08 Творожники с шоколадом 488 Ккал, 265 г +…" at bounding box center [306, 163] width 612 height 326
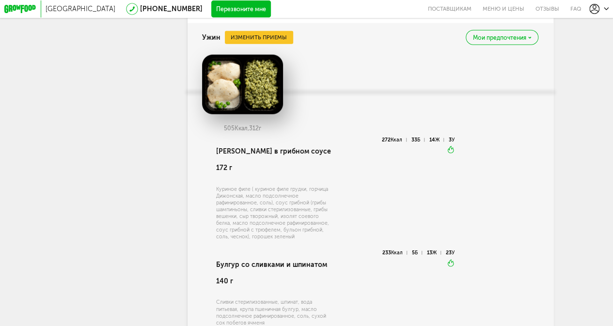
scroll to position [1345, 0]
